Goal: Task Accomplishment & Management: Use online tool/utility

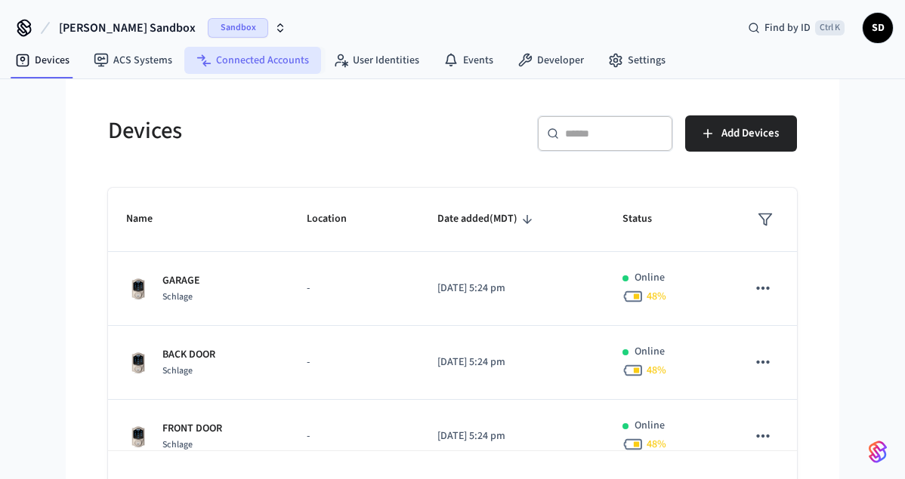
click at [238, 56] on link "Connected Accounts" at bounding box center [252, 60] width 137 height 27
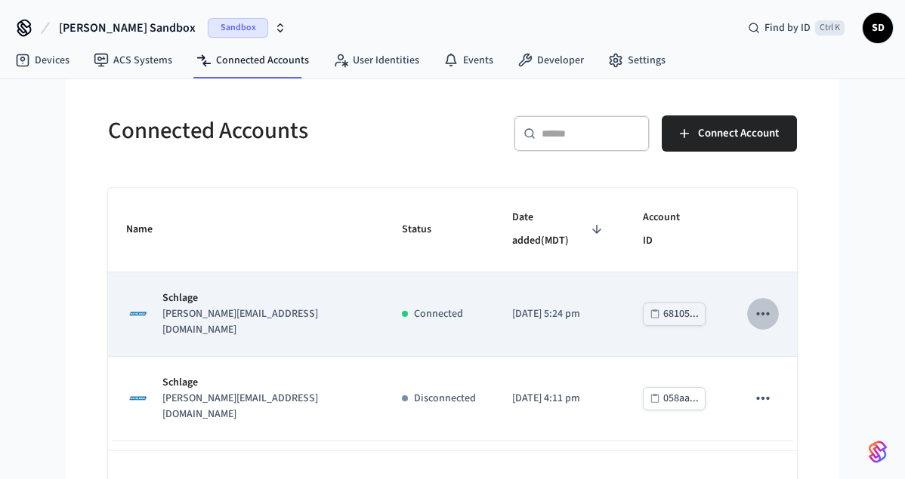
click at [754, 304] on icon "sticky table" at bounding box center [763, 314] width 20 height 20
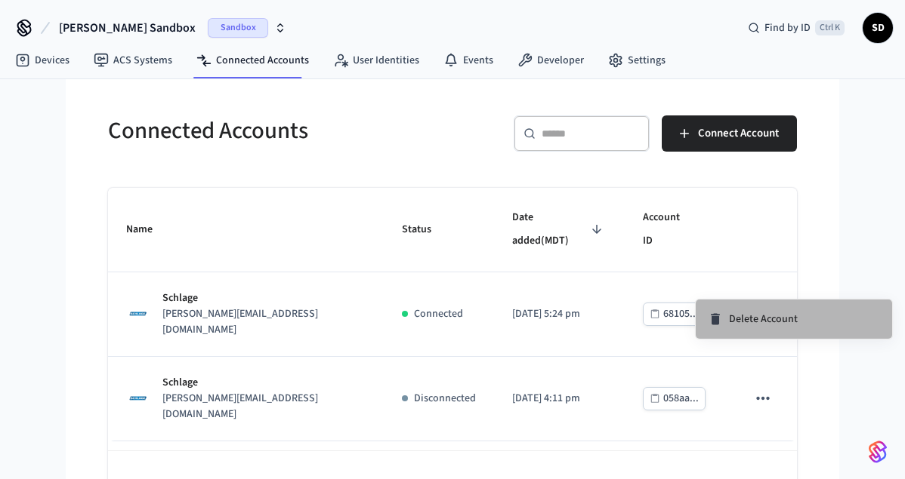
click at [737, 318] on span "Delete Account" at bounding box center [763, 319] width 69 height 15
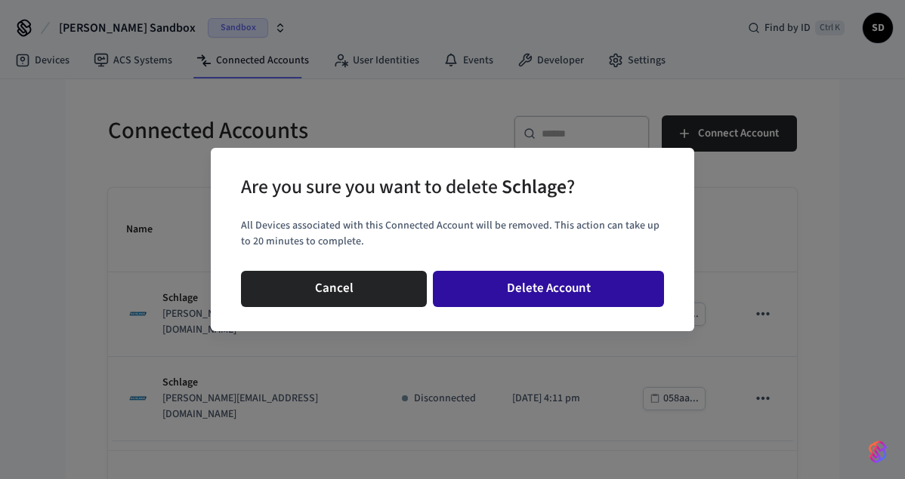
click at [530, 292] on button "Delete Account" at bounding box center [548, 289] width 231 height 36
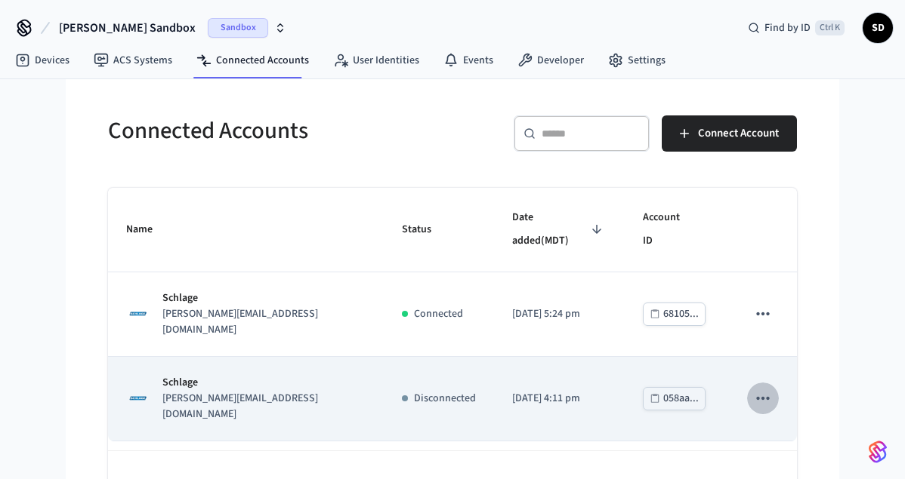
click at [763, 397] on icon "sticky table" at bounding box center [762, 398] width 13 height 3
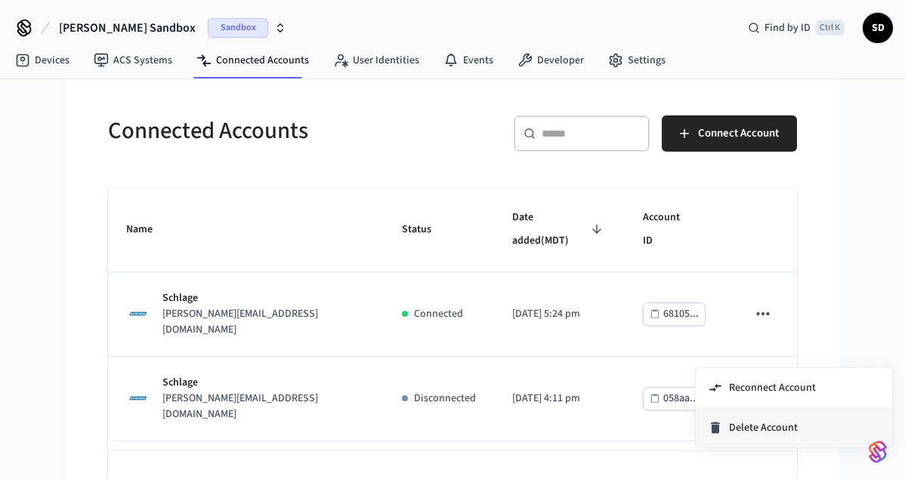
click at [742, 424] on span "Delete Account" at bounding box center [763, 428] width 69 height 15
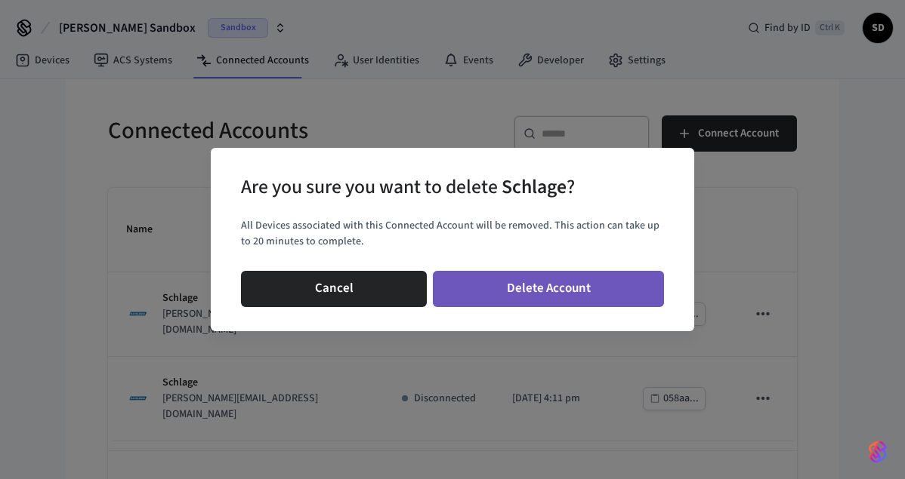
click at [577, 293] on button "Delete Account" at bounding box center [548, 289] width 231 height 36
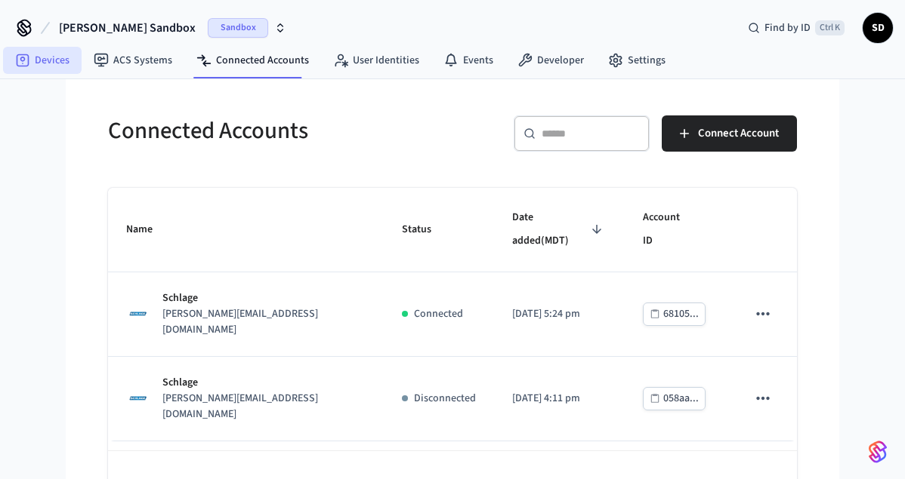
click at [57, 65] on link "Devices" at bounding box center [42, 60] width 79 height 27
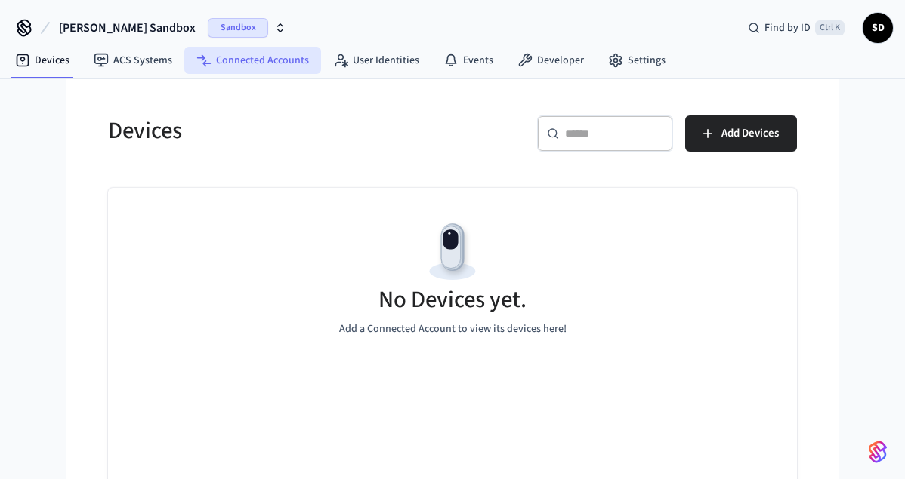
click at [240, 64] on link "Connected Accounts" at bounding box center [252, 60] width 137 height 27
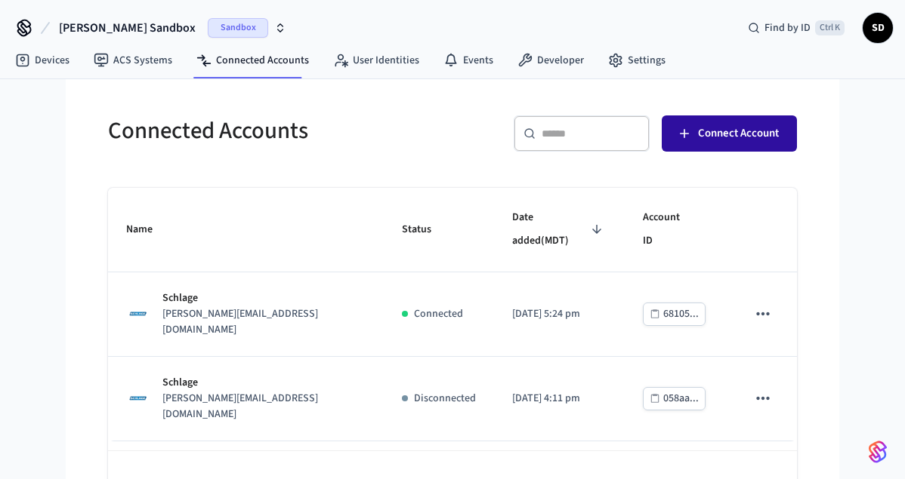
click at [742, 138] on span "Connect Account" at bounding box center [738, 134] width 81 height 20
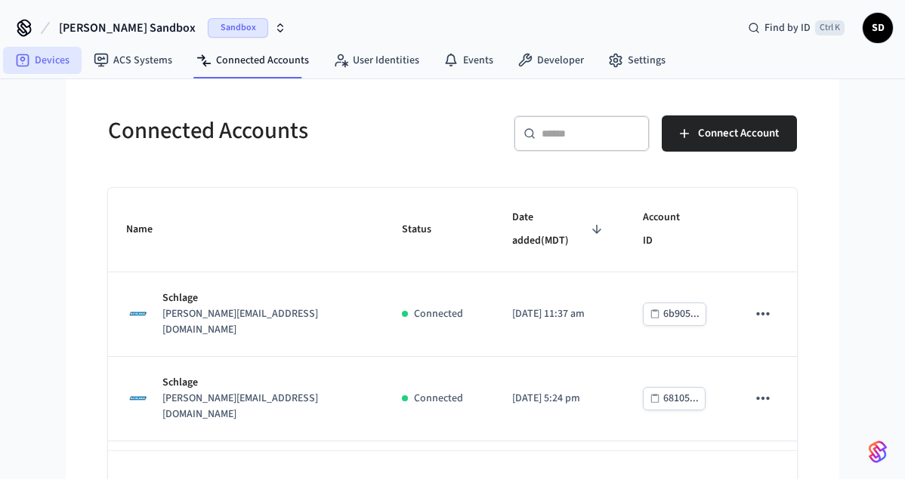
click at [39, 55] on link "Devices" at bounding box center [42, 60] width 79 height 27
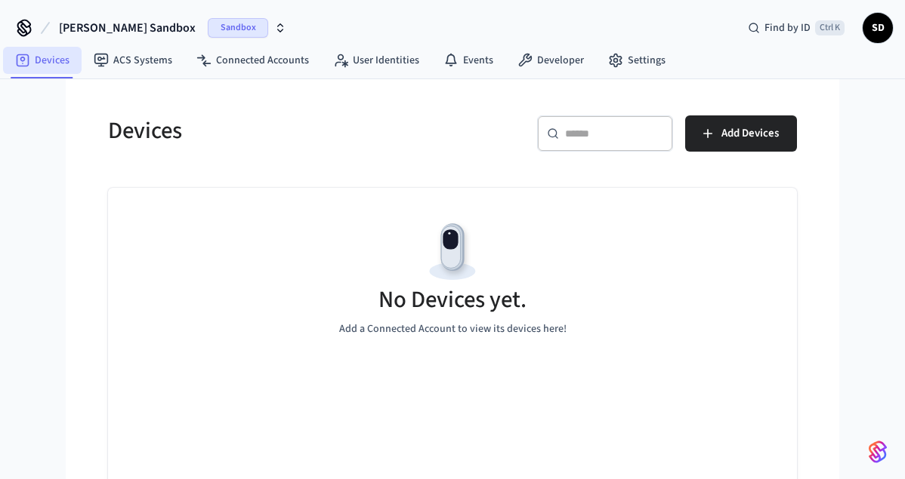
click at [55, 59] on link "Devices" at bounding box center [42, 60] width 79 height 27
click at [267, 54] on link "Connected Accounts" at bounding box center [252, 60] width 137 height 27
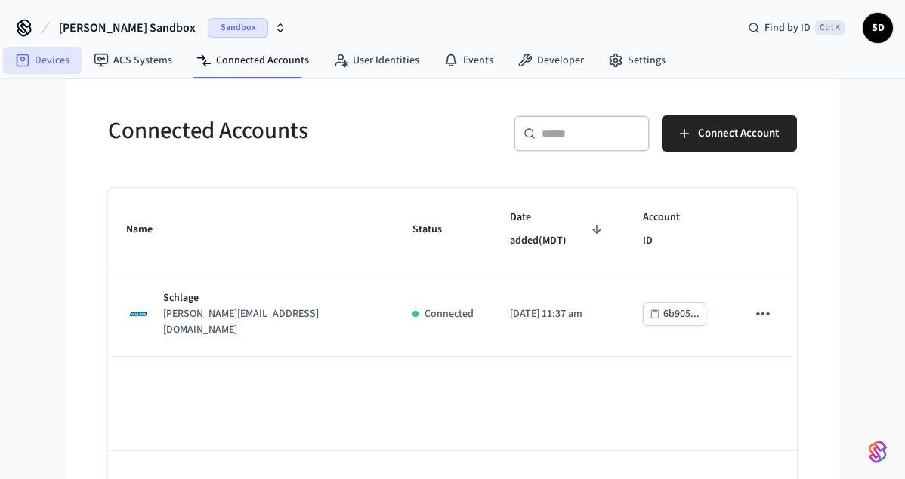
click at [33, 60] on link "Devices" at bounding box center [42, 60] width 79 height 27
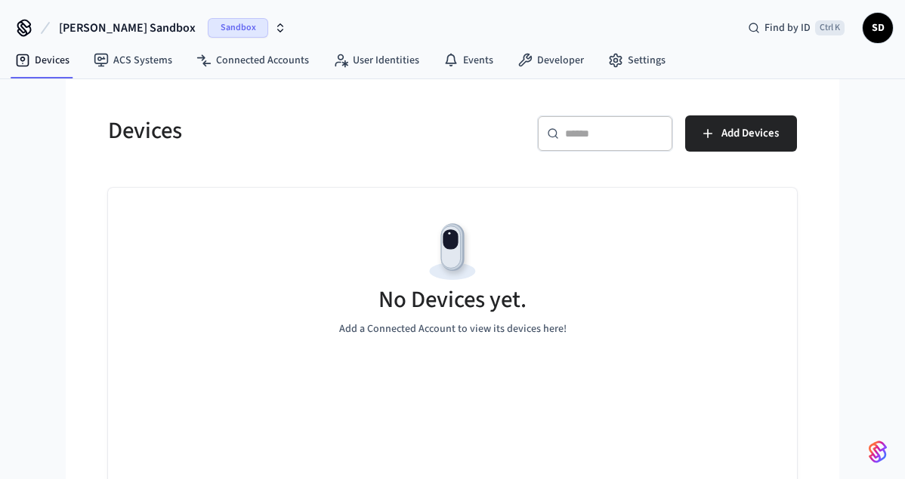
click at [724, 302] on div "No Devices yet. Add a Connected Account to view its devices here!" at bounding box center [452, 278] width 689 height 180
click at [254, 64] on link "Connected Accounts" at bounding box center [252, 60] width 137 height 27
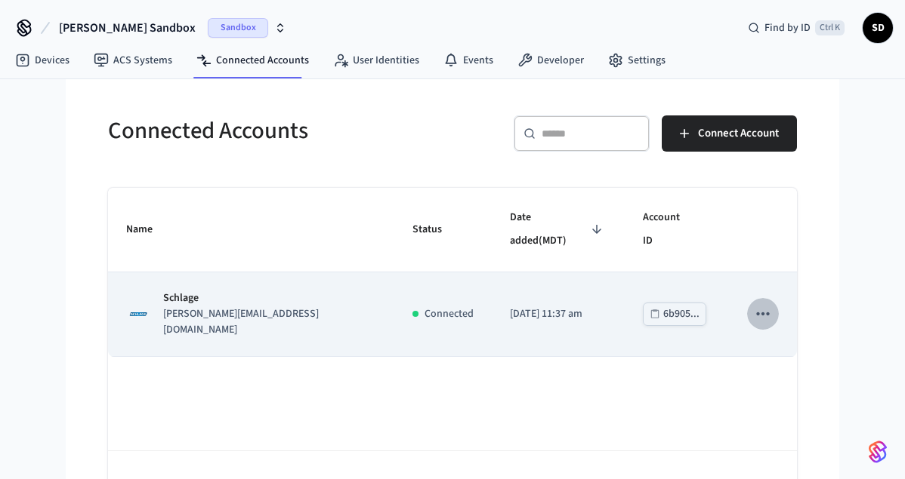
click at [769, 304] on icon "sticky table" at bounding box center [763, 314] width 20 height 20
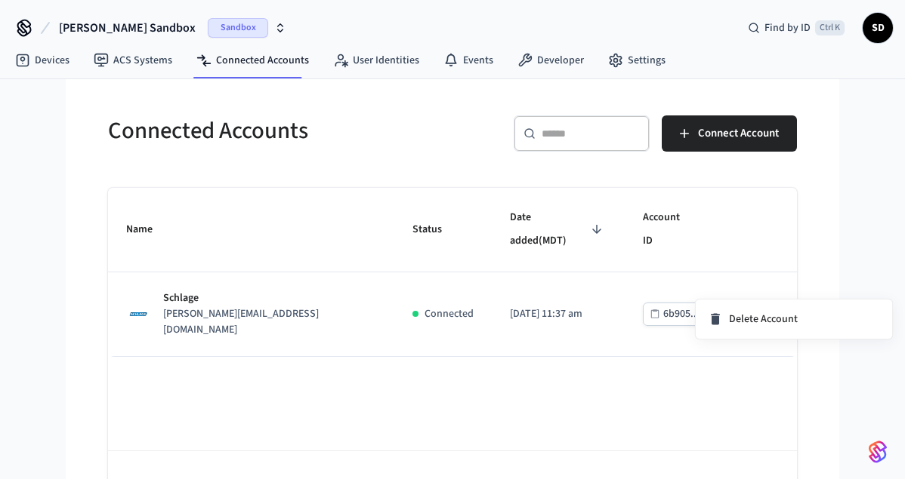
click at [841, 214] on div at bounding box center [452, 239] width 905 height 479
click at [32, 66] on link "Devices" at bounding box center [42, 60] width 79 height 27
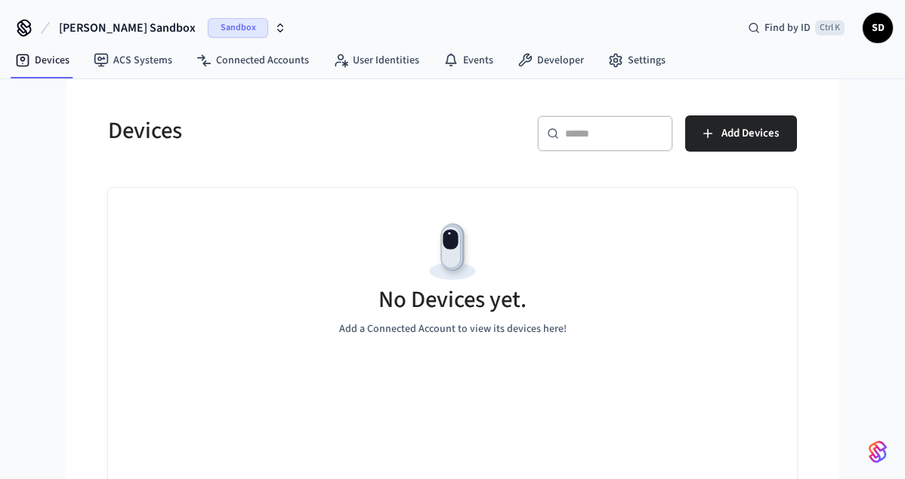
click at [495, 255] on div "No Devices yet. Add a Connected Account to view its devices here!" at bounding box center [452, 278] width 689 height 180
click at [242, 54] on link "Connected Accounts" at bounding box center [252, 60] width 137 height 27
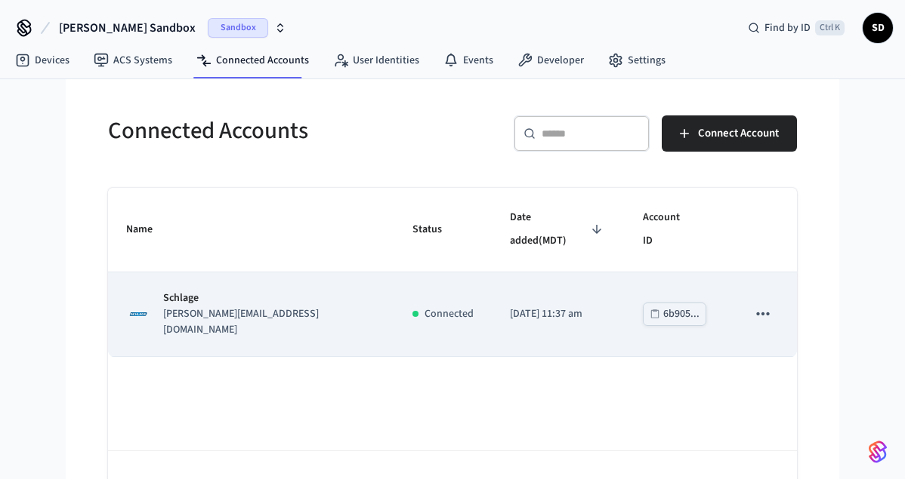
click at [766, 304] on icon "sticky table" at bounding box center [763, 314] width 20 height 20
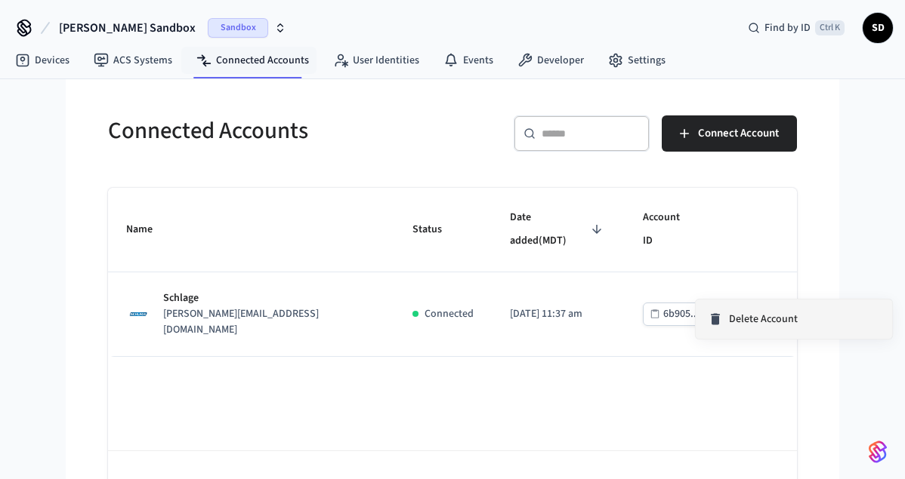
click at [752, 319] on span "Delete Account" at bounding box center [763, 319] width 69 height 15
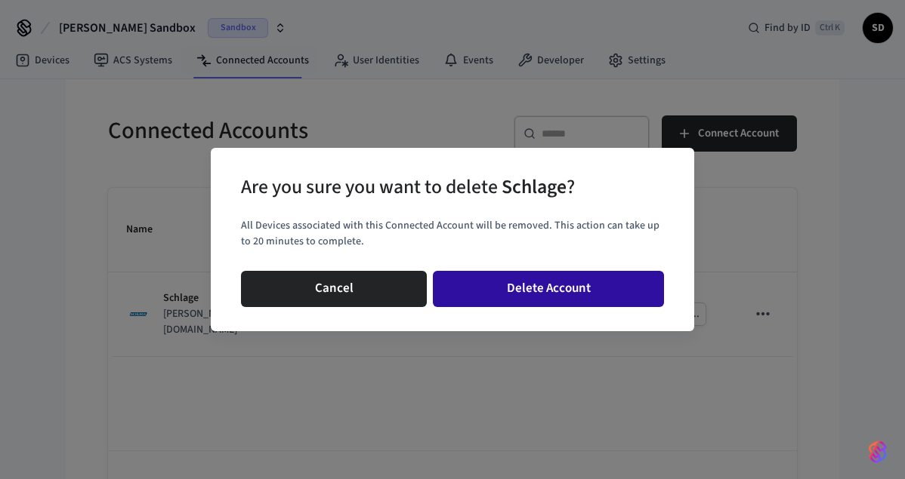
click at [522, 280] on button "Delete Account" at bounding box center [548, 289] width 231 height 36
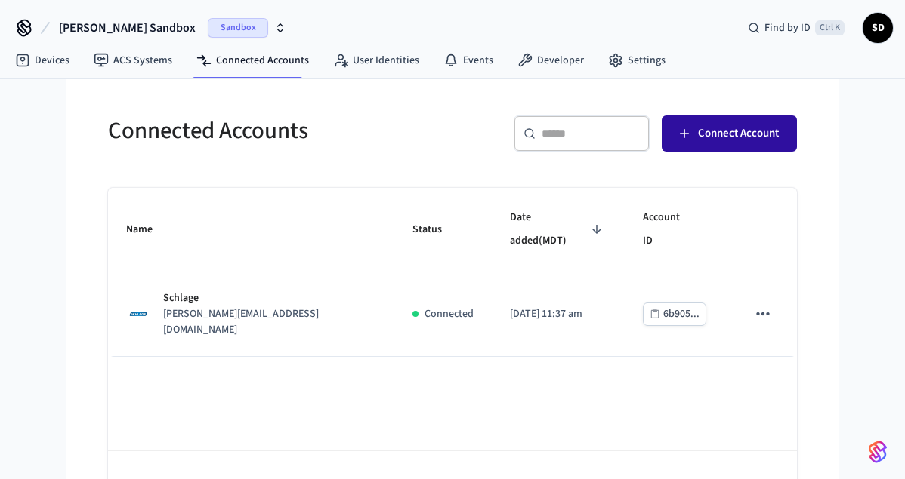
click at [734, 136] on span "Connect Account" at bounding box center [738, 134] width 81 height 20
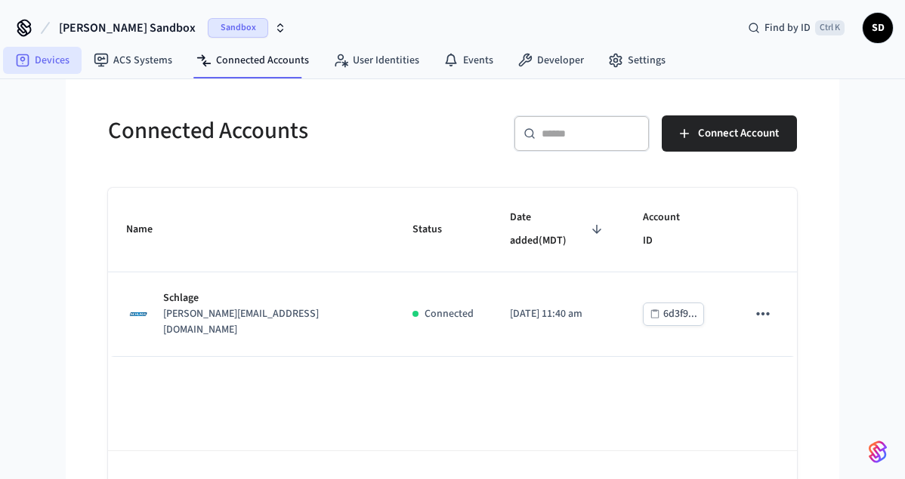
click at [42, 51] on link "Devices" at bounding box center [42, 60] width 79 height 27
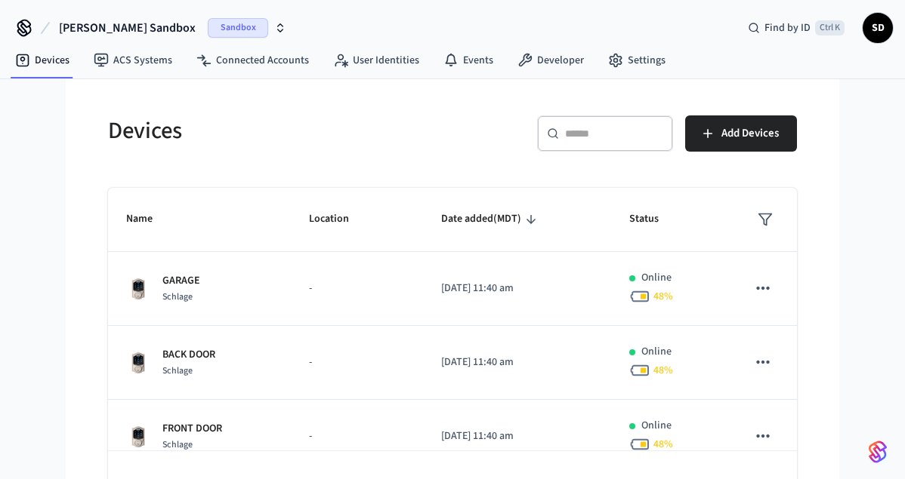
scroll to position [23, 0]
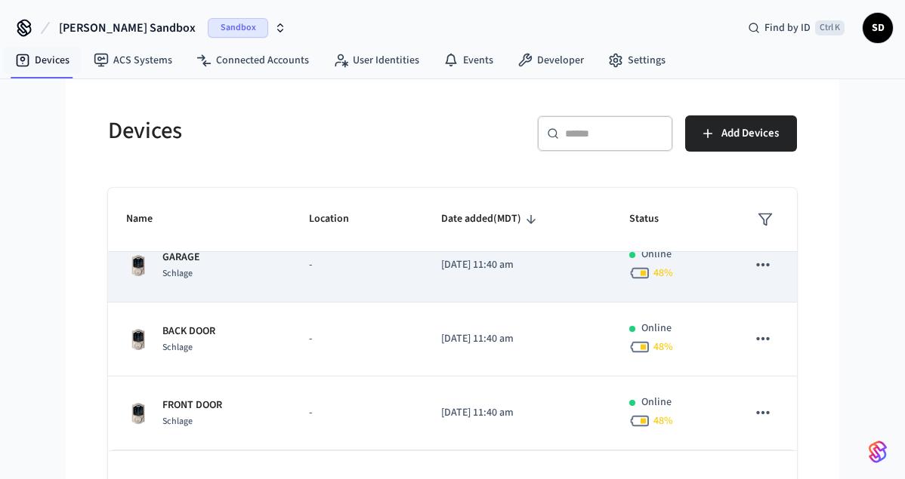
click at [450, 279] on td "2025/09/20 at 11:40 am" at bounding box center [517, 266] width 188 height 74
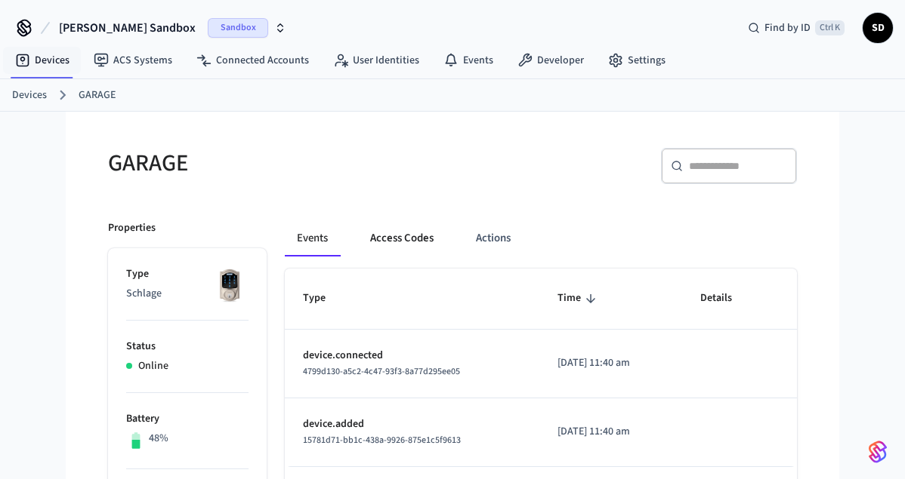
click at [400, 234] on button "Access Codes" at bounding box center [402, 238] width 88 height 36
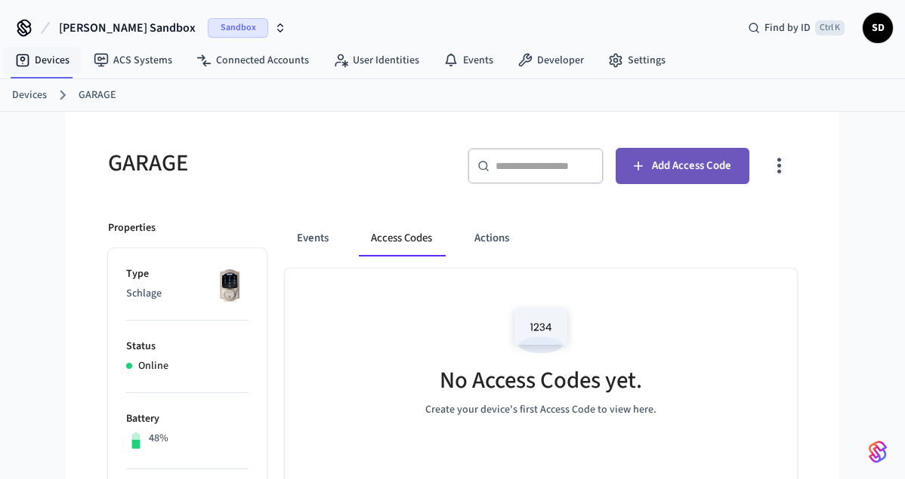
click at [675, 154] on button "Add Access Code" at bounding box center [682, 166] width 134 height 36
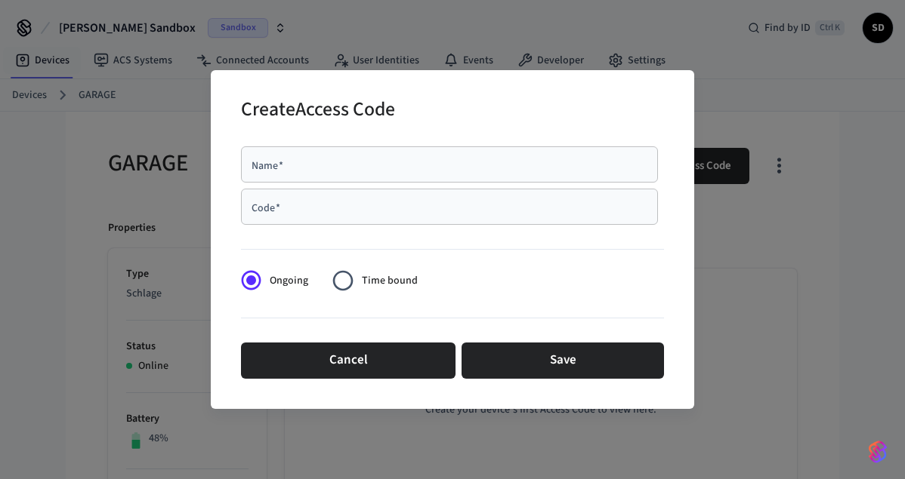
click at [349, 170] on input "Name   *" at bounding box center [449, 164] width 399 height 15
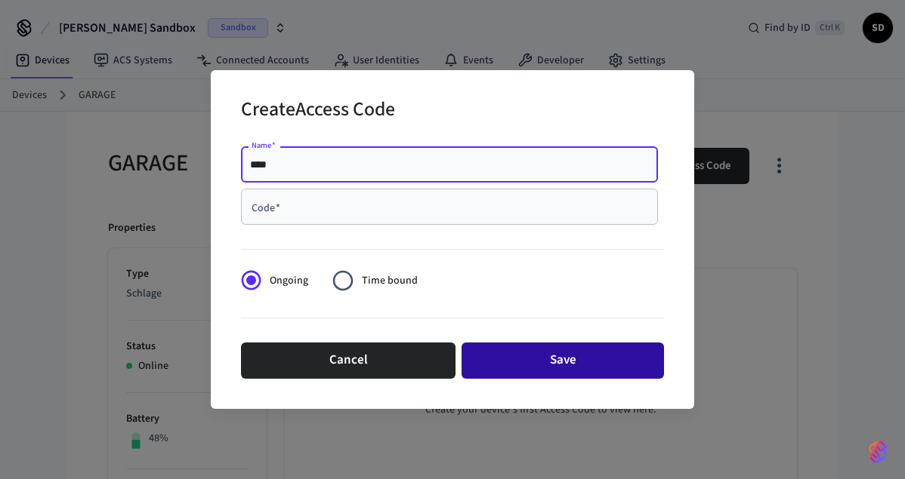
type input "****"
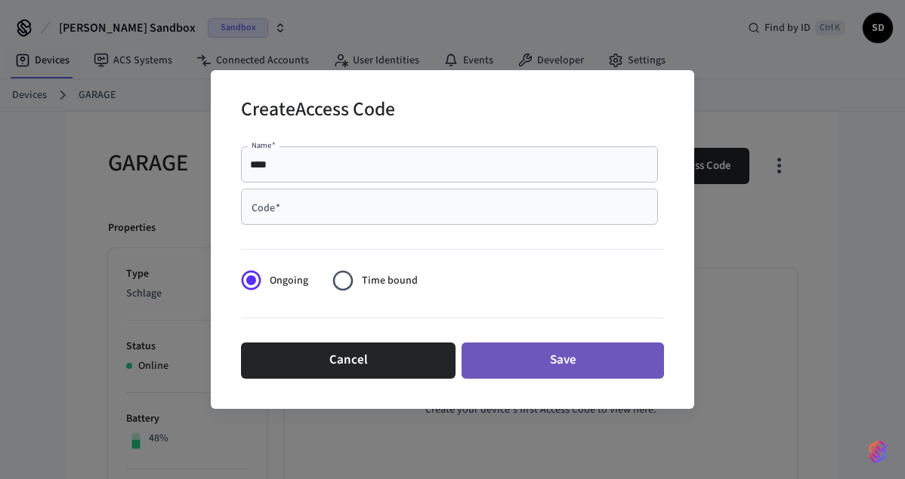
click at [562, 363] on button "Save" at bounding box center [562, 361] width 202 height 36
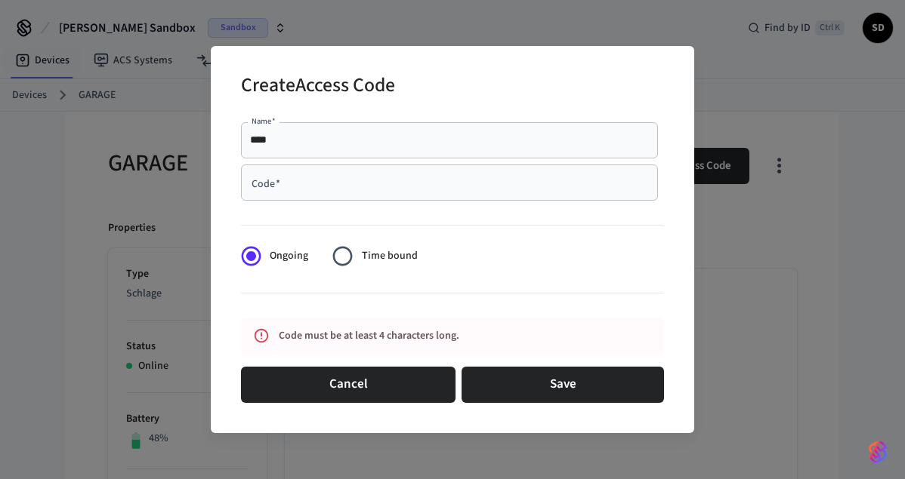
click at [401, 190] on div "Code   *" at bounding box center [449, 183] width 417 height 36
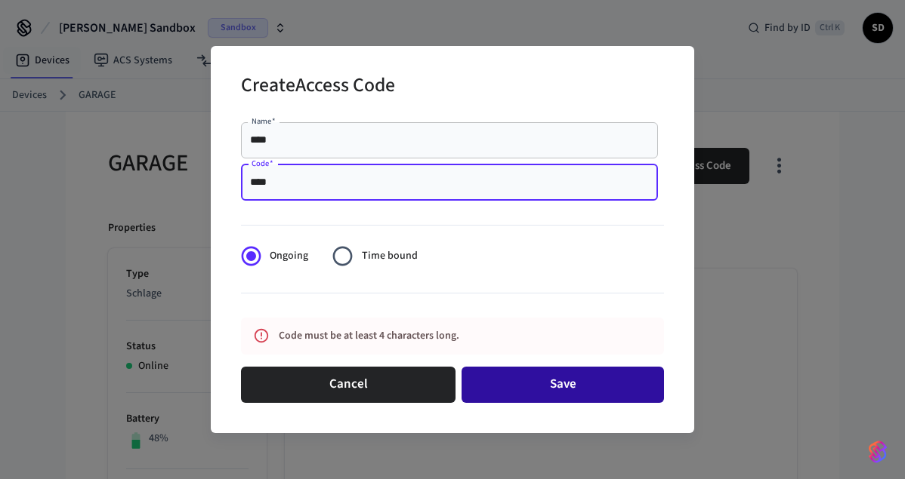
type input "****"
click at [533, 381] on button "Save" at bounding box center [562, 385] width 202 height 36
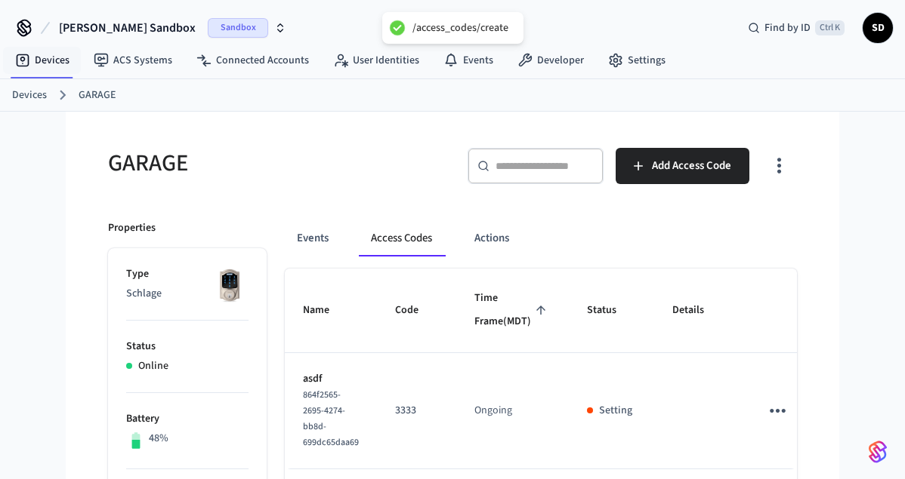
scroll to position [77, 0]
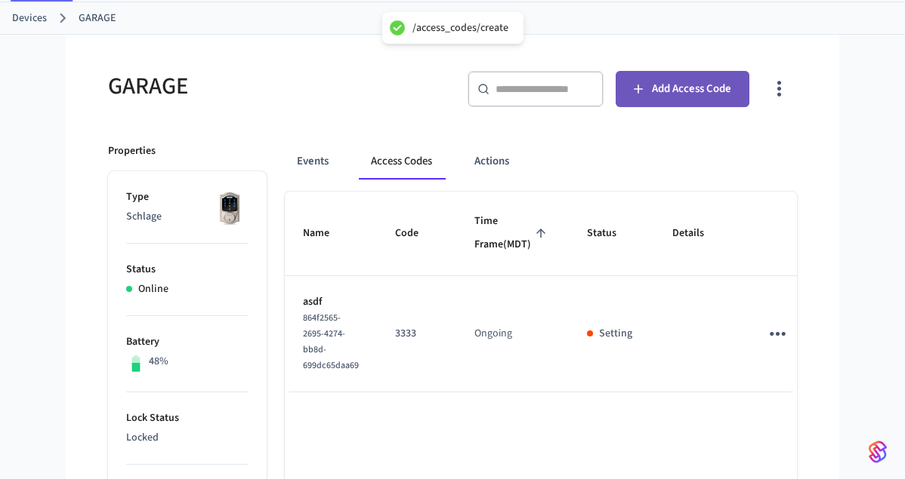
click at [667, 102] on button "Add Access Code" at bounding box center [682, 89] width 134 height 36
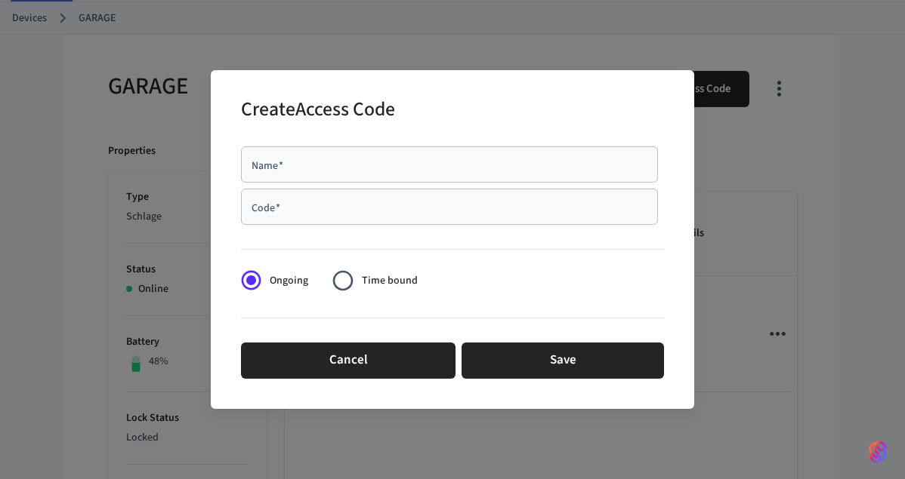
drag, startPoint x: 305, startPoint y: 175, endPoint x: 306, endPoint y: 183, distance: 7.6
click at [305, 176] on div "Name   *" at bounding box center [449, 164] width 417 height 36
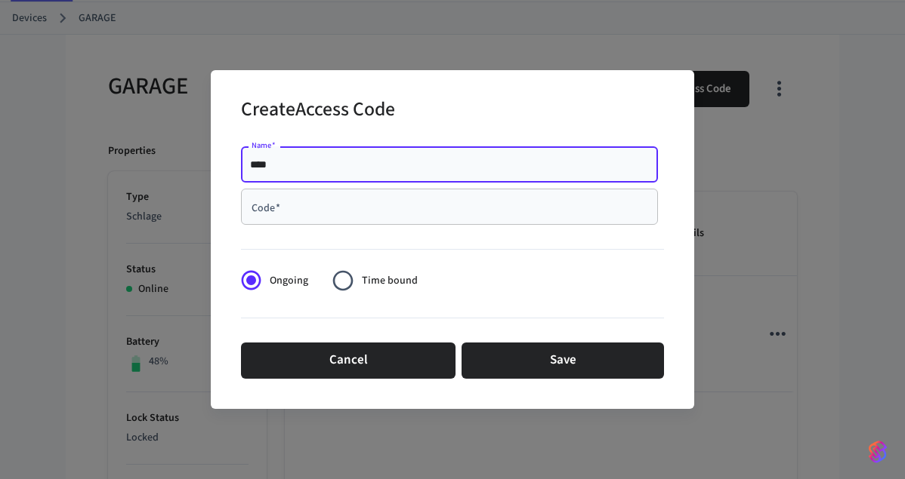
type input "****"
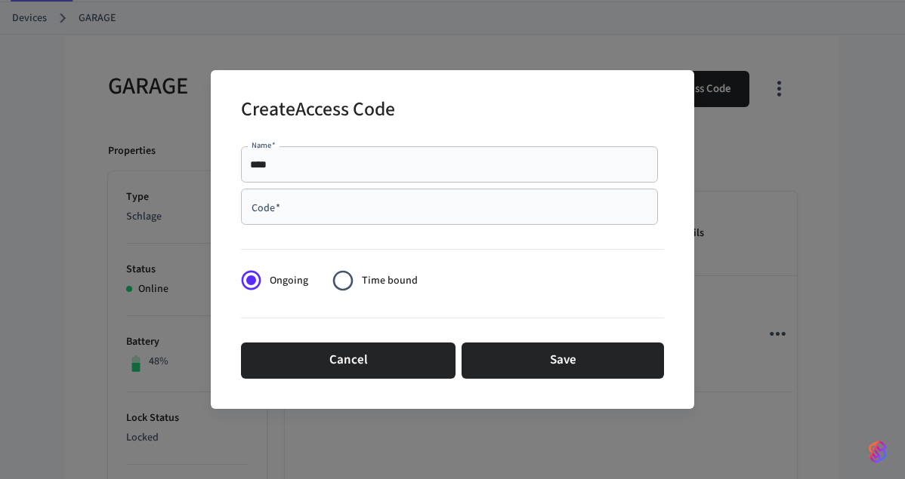
click at [362, 275] on span "Time bound" at bounding box center [390, 281] width 56 height 16
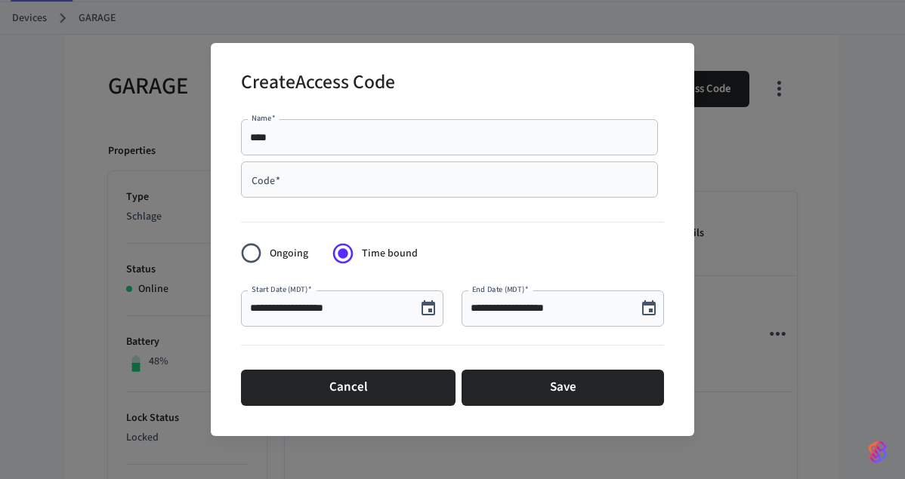
drag, startPoint x: 646, startPoint y: 306, endPoint x: 634, endPoint y: 314, distance: 14.7
click at [646, 305] on icon "Choose date, selected date is Sep 20, 2025" at bounding box center [649, 308] width 14 height 15
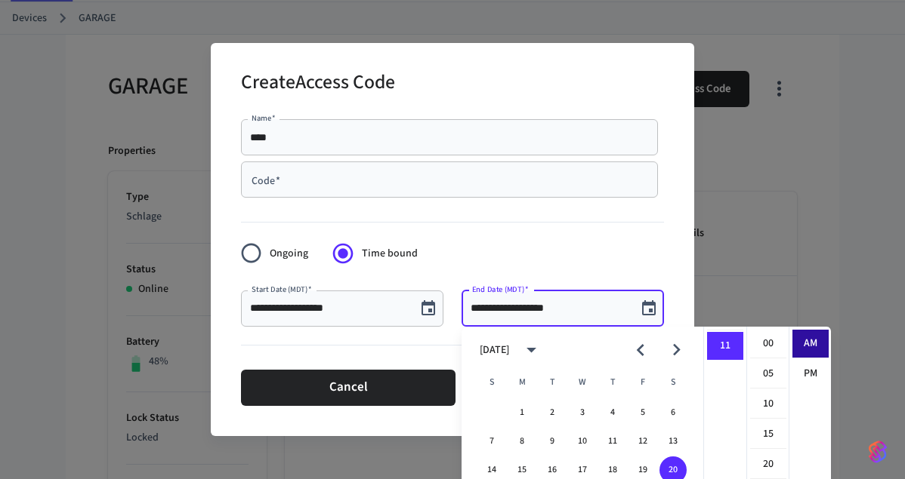
scroll to position [330, 0]
click at [682, 345] on icon "Next month" at bounding box center [676, 349] width 23 height 23
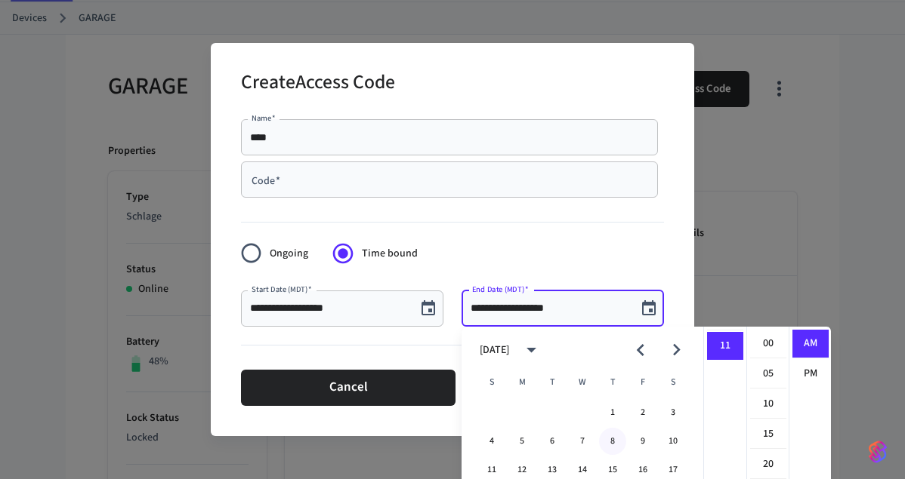
click at [604, 438] on button "8" at bounding box center [612, 441] width 27 height 27
type input "**********"
click at [547, 205] on div at bounding box center [452, 219] width 423 height 31
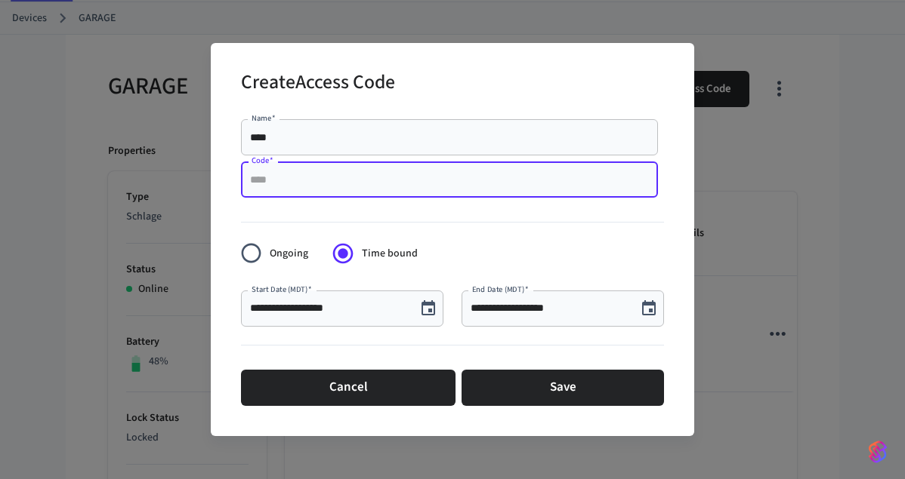
click at [373, 182] on input "Code   *" at bounding box center [449, 179] width 399 height 15
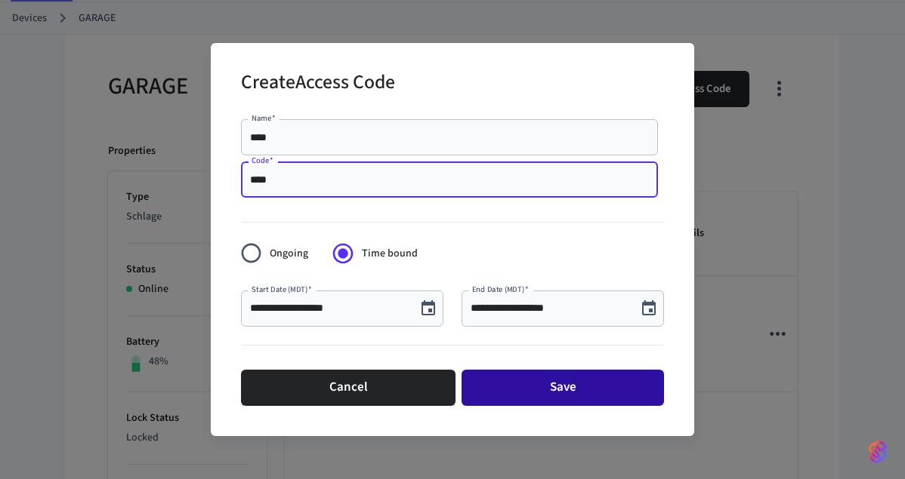
type input "****"
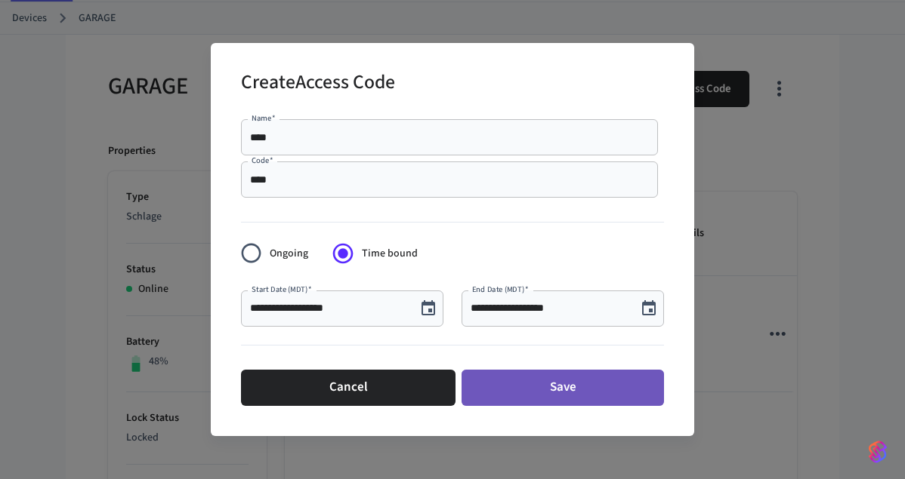
click at [506, 398] on button "Save" at bounding box center [562, 388] width 202 height 36
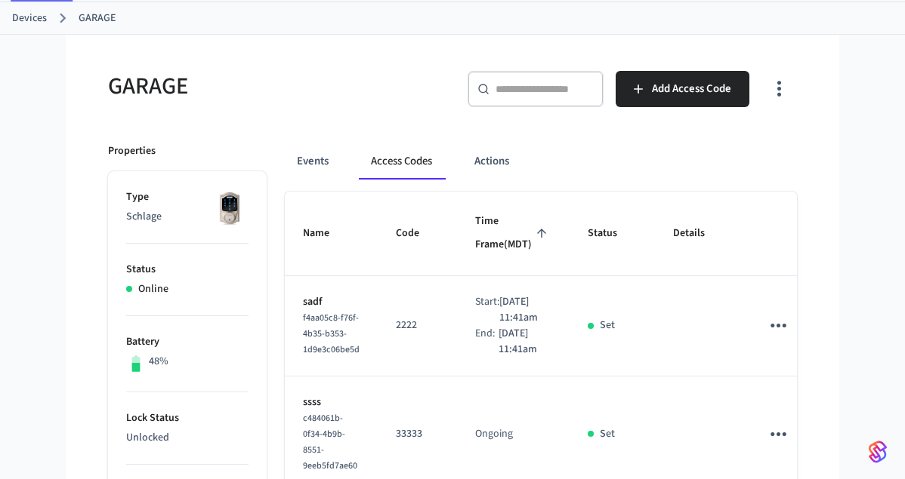
scroll to position [154, 0]
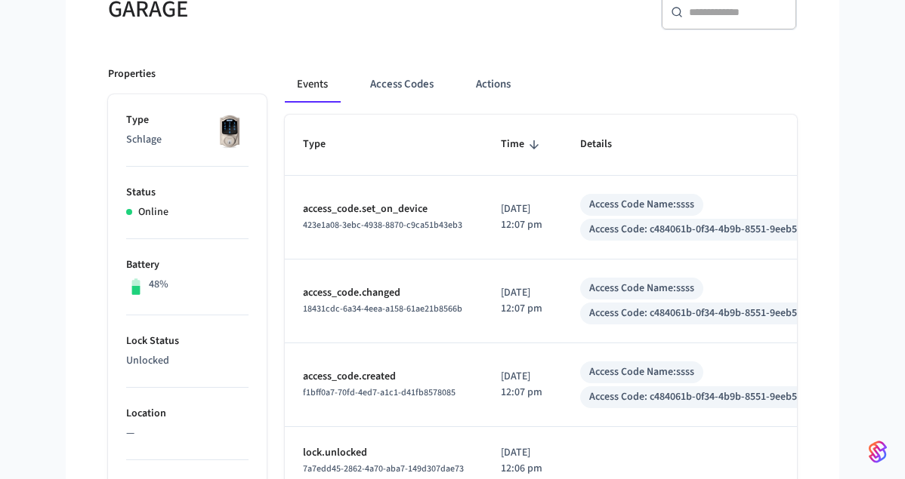
scroll to position [154, 0]
click at [396, 196] on td "access_code.set_on_device 423e1a08-3ebc-4938-8870-c9ca51b43eb3" at bounding box center [384, 218] width 198 height 84
click at [412, 74] on button "Access Codes" at bounding box center [402, 84] width 88 height 36
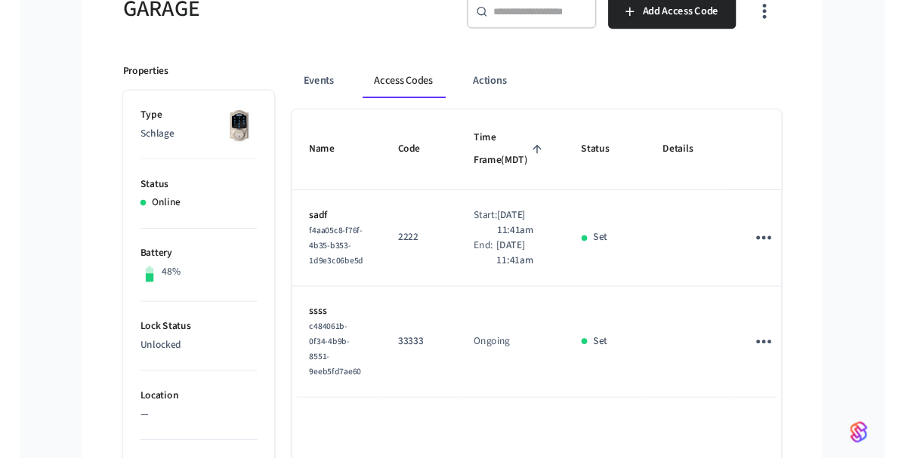
scroll to position [231, 0]
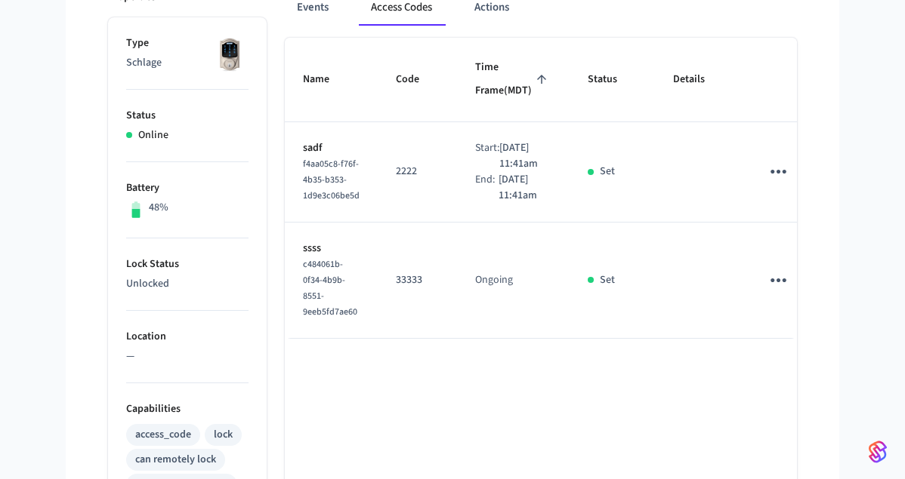
click at [865, 208] on div "Scott's Sandbox Sandbox Find by ID Ctrl K SD Devices ACS Systems Connected Acco…" at bounding box center [452, 337] width 905 height 1136
